Goal: Navigation & Orientation: Find specific page/section

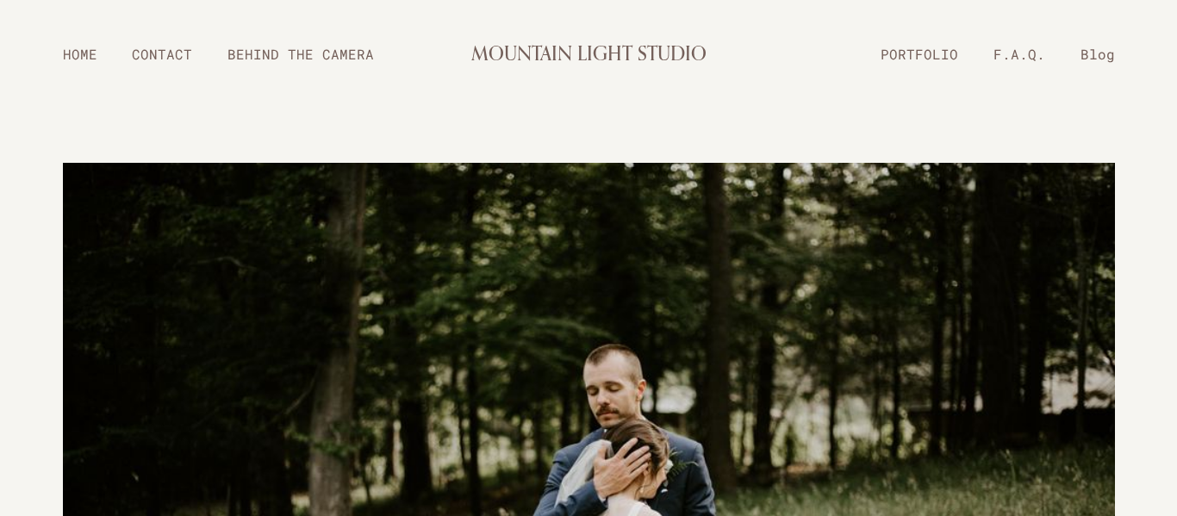
click at [904, 61] on link "PORTFOLIO" at bounding box center [919, 54] width 113 height 30
click at [909, 47] on link "PORTFOLIO" at bounding box center [919, 54] width 113 height 30
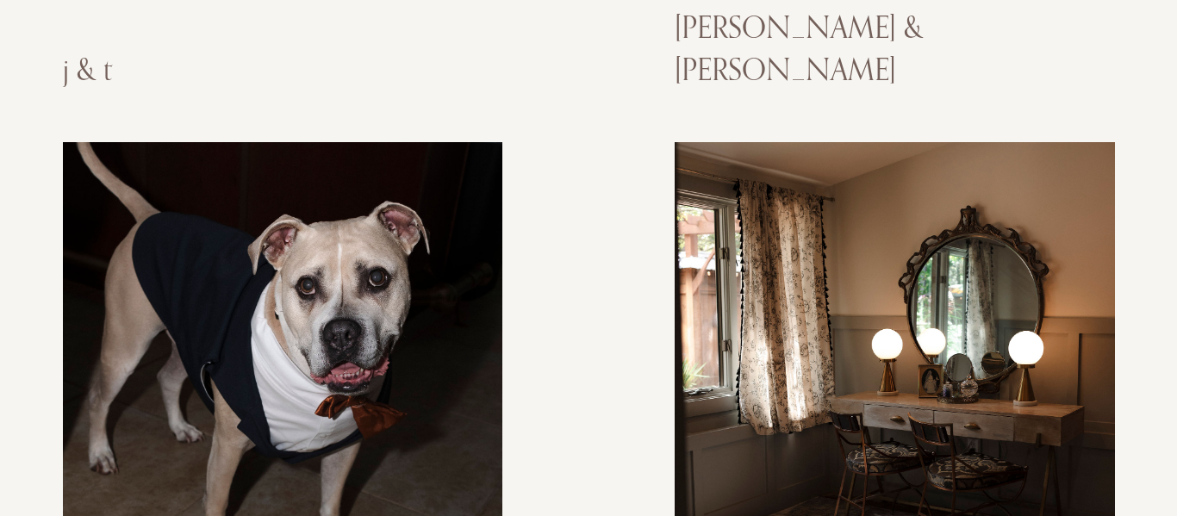
scroll to position [3257, 0]
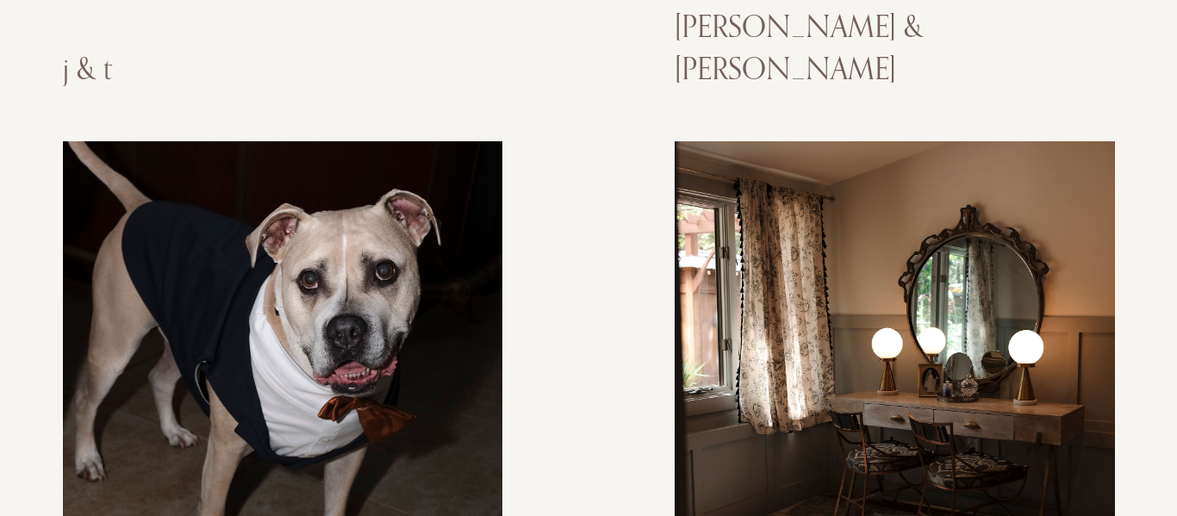
click at [470, 225] on div at bounding box center [282, 362] width 471 height 471
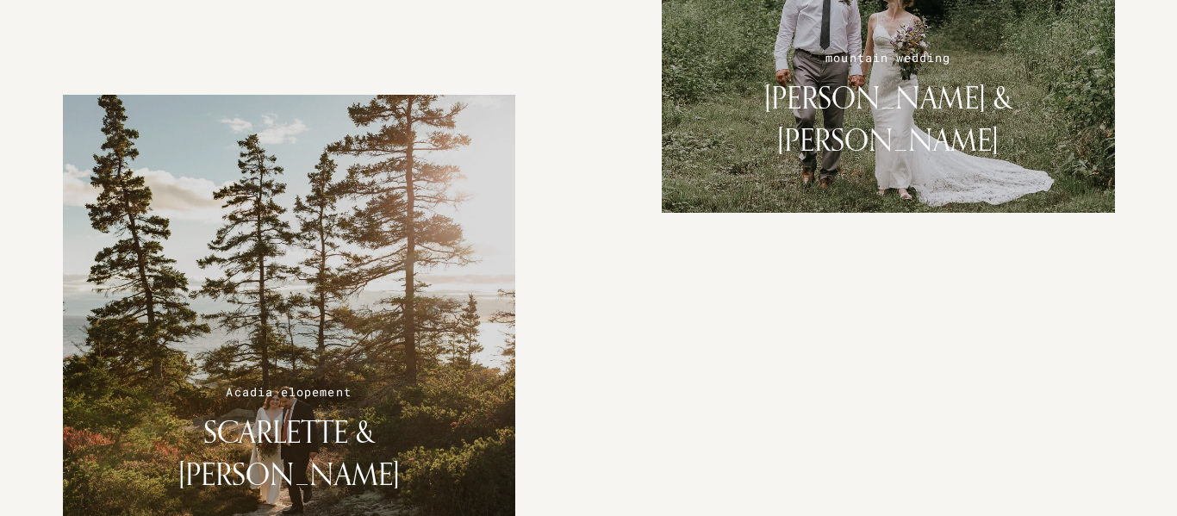
scroll to position [2231, 0]
